Goal: Task Accomplishment & Management: Complete application form

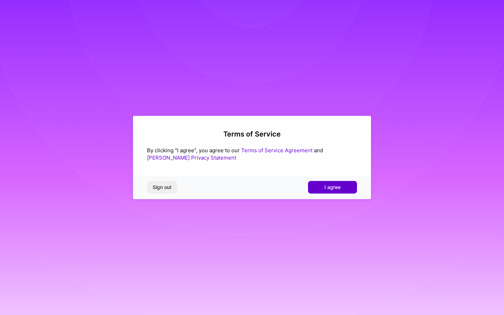
click at [311, 186] on button "I agree" at bounding box center [332, 187] width 49 height 13
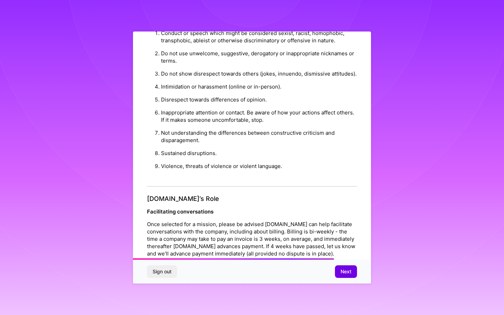
scroll to position [626, 0]
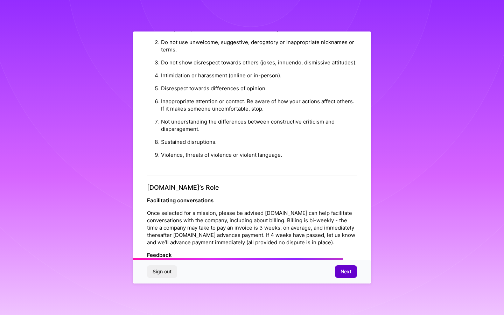
click at [347, 274] on span "Next" at bounding box center [345, 271] width 11 height 7
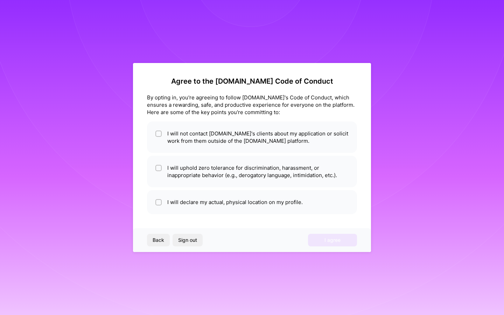
scroll to position [0, 0]
click at [292, 141] on li "I will not contact [DOMAIN_NAME]'s clients about my application or solicit work…" at bounding box center [252, 136] width 210 height 31
checkbox input "true"
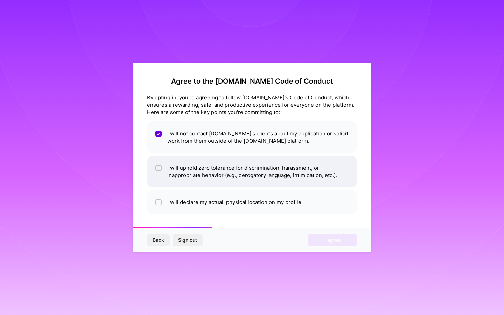
click at [310, 180] on li "I will uphold zero tolerance for discrimination, harassment, or inappropriate b…" at bounding box center [252, 171] width 210 height 31
checkbox input "true"
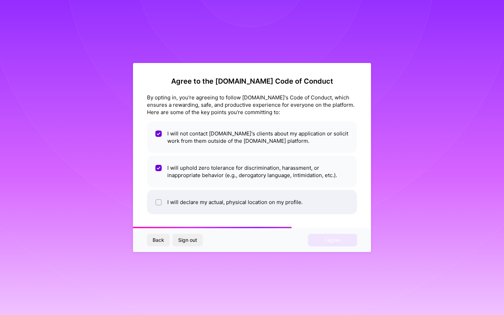
click at [318, 203] on li "I will declare my actual, physical location on my profile." at bounding box center [252, 202] width 210 height 24
checkbox input "true"
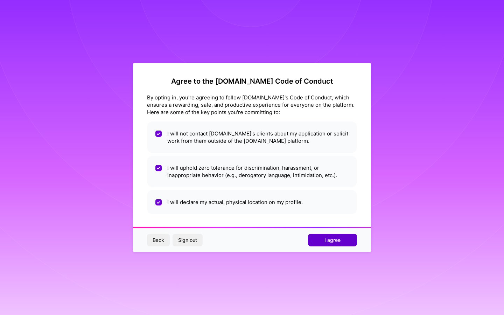
click at [333, 238] on span "I agree" at bounding box center [332, 239] width 16 height 7
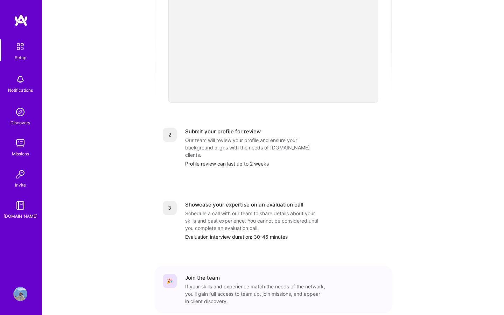
scroll to position [217, 0]
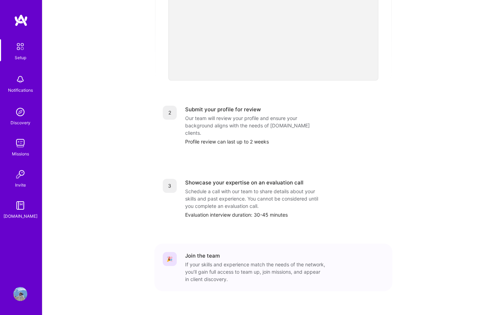
click at [24, 118] on img at bounding box center [20, 112] width 14 height 14
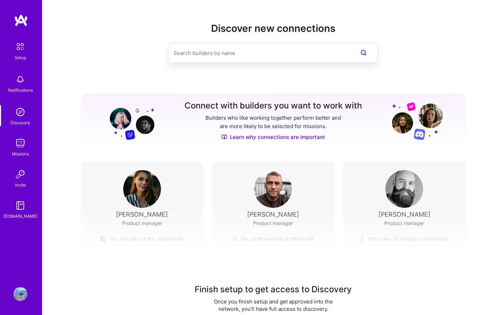
click at [18, 147] on img at bounding box center [20, 143] width 14 height 14
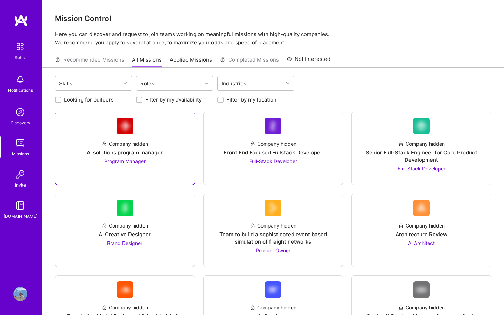
click at [154, 137] on div "Company hidden AI solutions program manager Program Manager" at bounding box center [125, 149] width 128 height 30
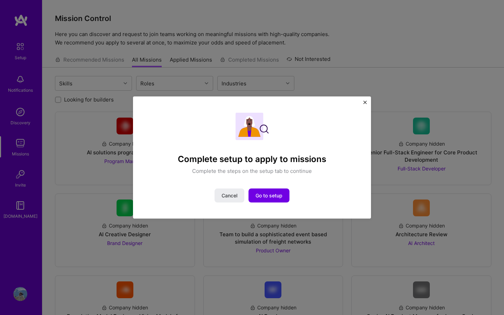
click at [328, 81] on div "Complete setup to apply to missions Complete the steps on the setup tab to cont…" at bounding box center [252, 157] width 504 height 315
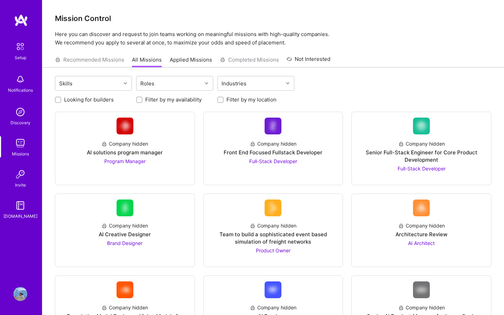
click at [312, 84] on div "Skills Roles Industries" at bounding box center [273, 84] width 436 height 16
